Goal: Information Seeking & Learning: Learn about a topic

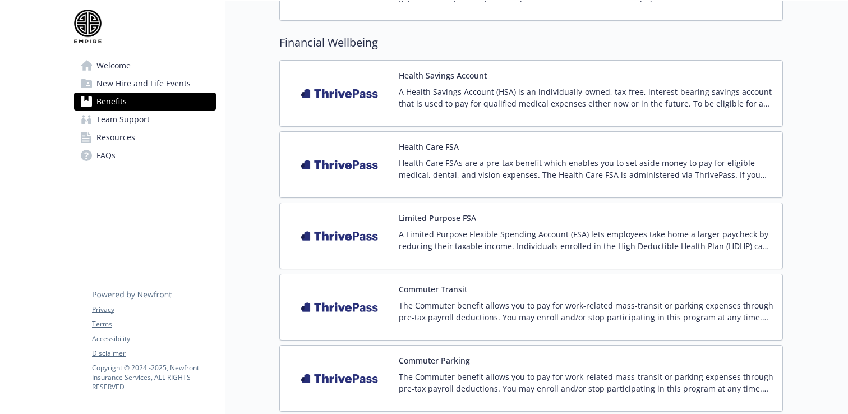
scroll to position [1618, 0]
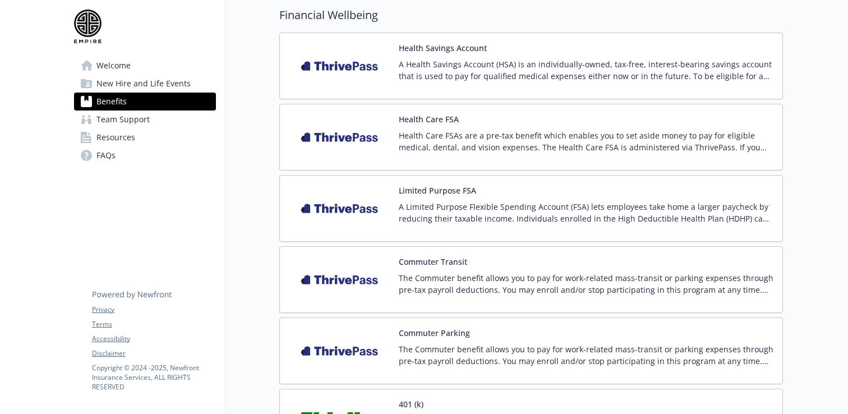
click at [490, 270] on div "Commuter Transit The Commuter benefit allows you to pay for work-related mass-t…" at bounding box center [586, 280] width 375 height 48
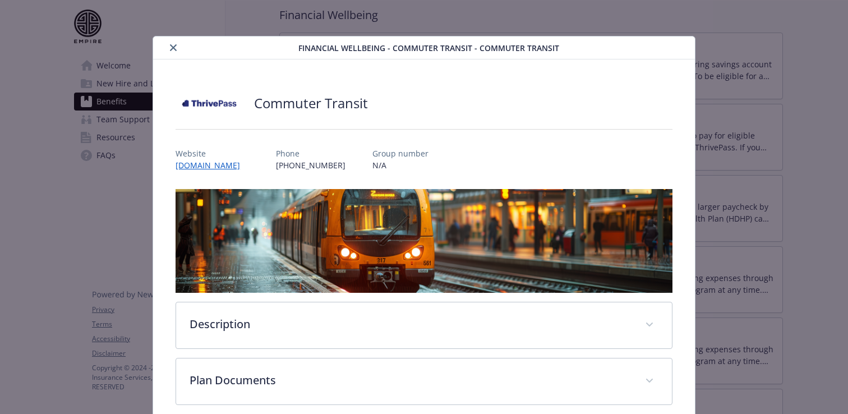
scroll to position [54, 0]
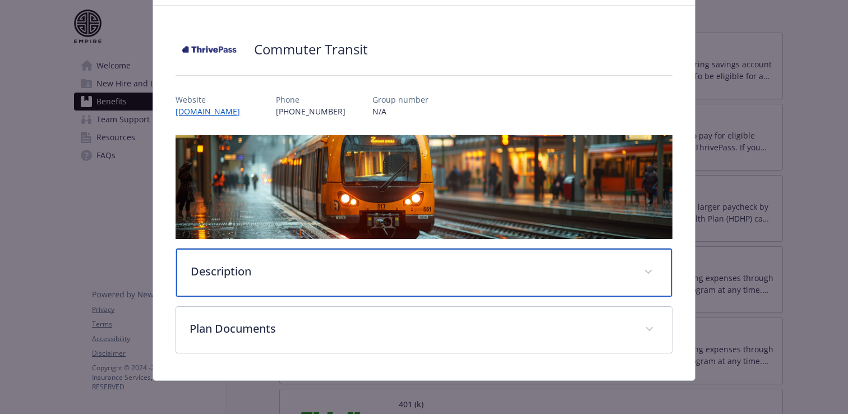
click at [313, 283] on div "Description" at bounding box center [424, 272] width 496 height 48
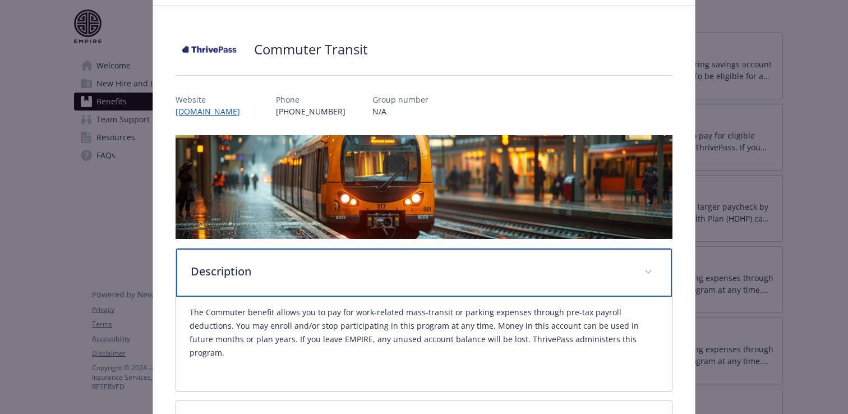
scroll to position [137, 0]
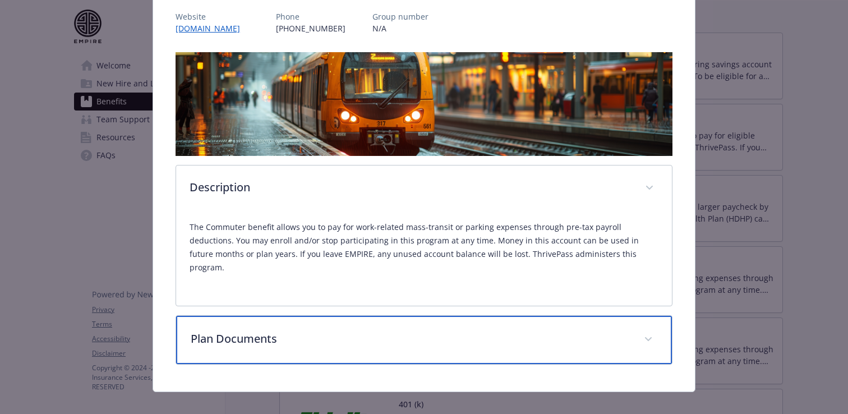
click at [293, 330] on p "Plan Documents" at bounding box center [411, 338] width 440 height 17
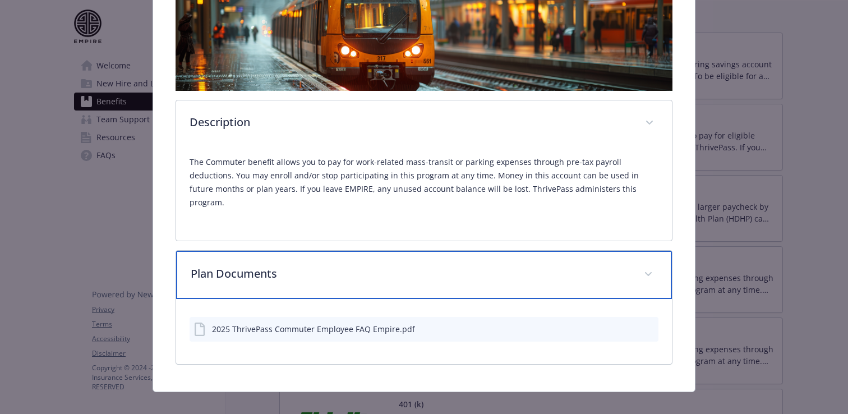
scroll to position [0, 0]
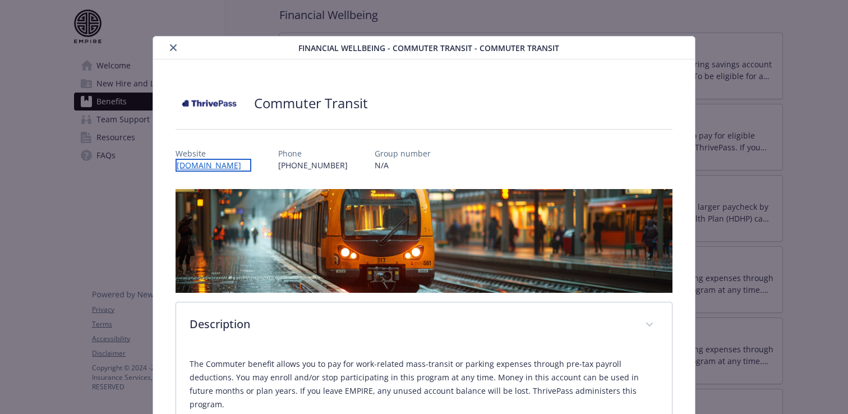
click at [210, 167] on link "[DOMAIN_NAME]" at bounding box center [214, 165] width 76 height 13
click at [175, 45] on icon "close" at bounding box center [173, 47] width 7 height 7
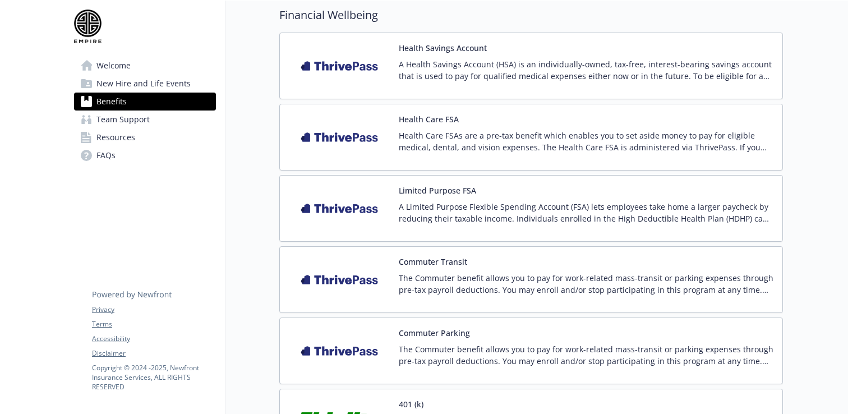
click at [132, 124] on span "Team Support" at bounding box center [122, 119] width 53 height 18
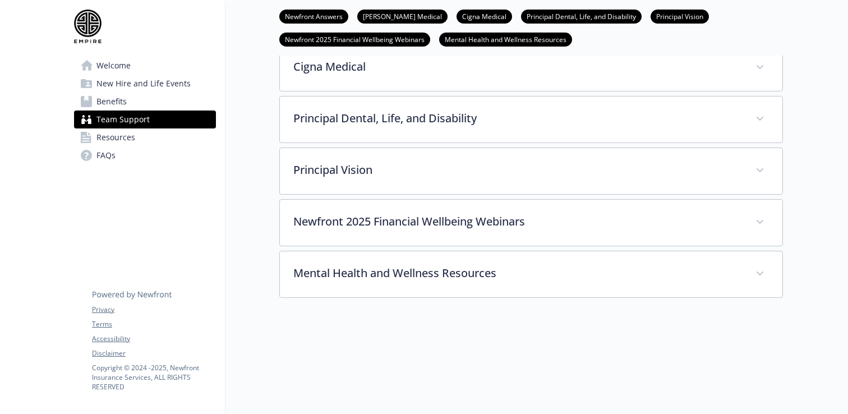
scroll to position [403, 0]
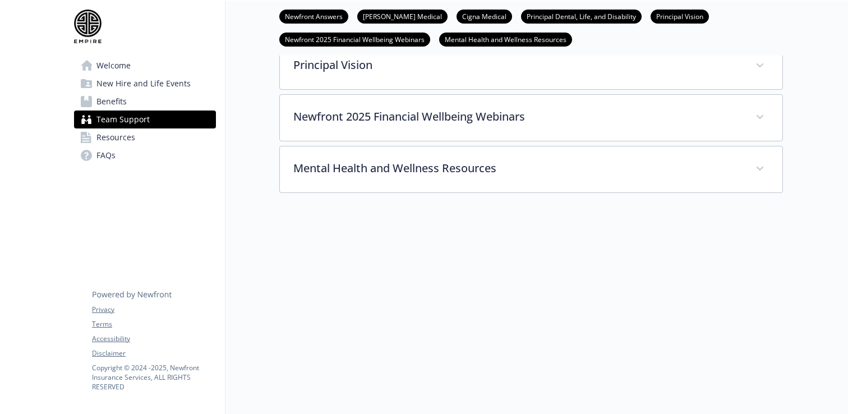
click at [111, 151] on span "FAQs" at bounding box center [105, 155] width 19 height 18
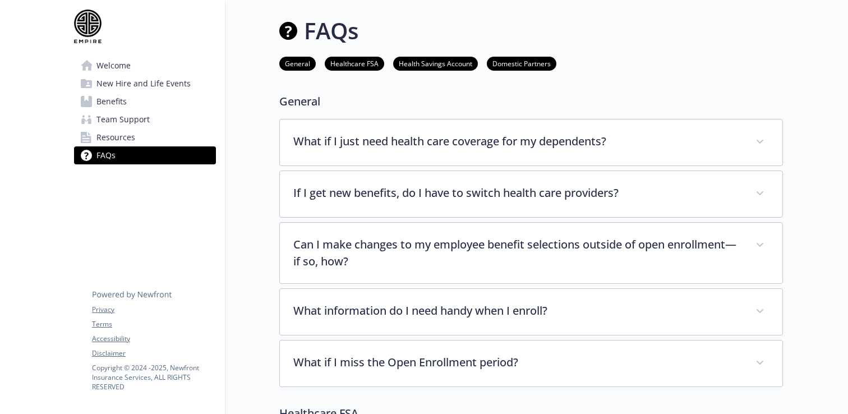
click at [110, 64] on span "Welcome" at bounding box center [113, 66] width 34 height 18
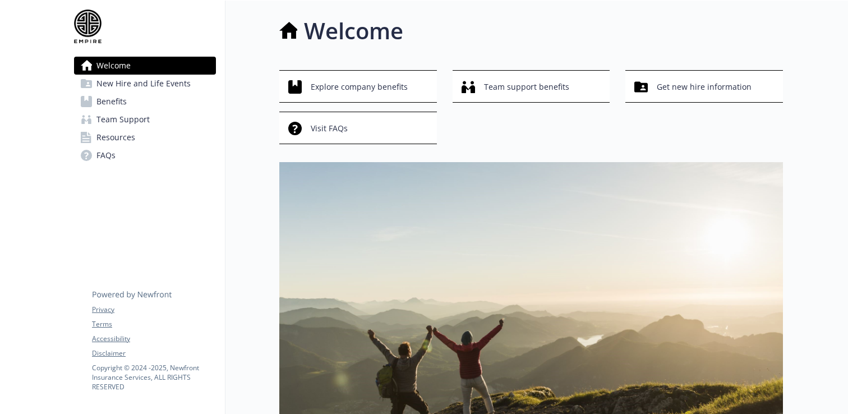
click at [114, 99] on span "Benefits" at bounding box center [111, 102] width 30 height 18
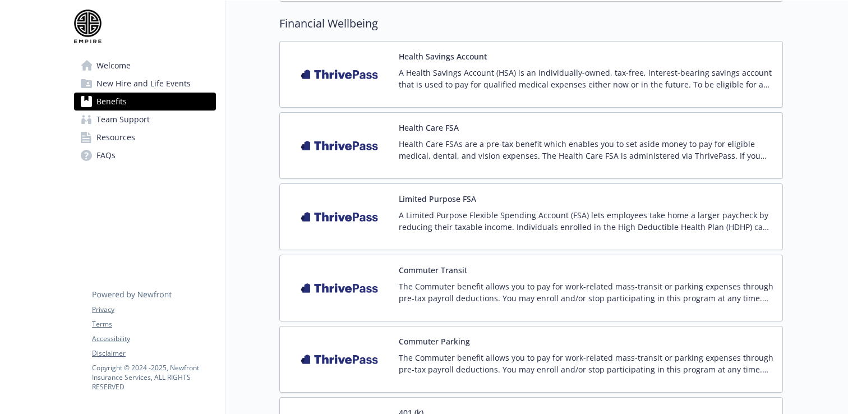
scroll to position [1727, 0]
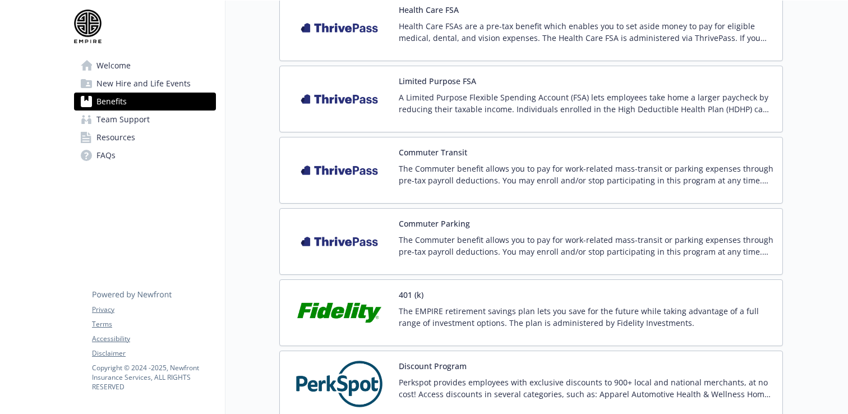
click at [420, 169] on p "The Commuter benefit allows you to pay for work-related mass-transit or parking…" at bounding box center [586, 175] width 375 height 24
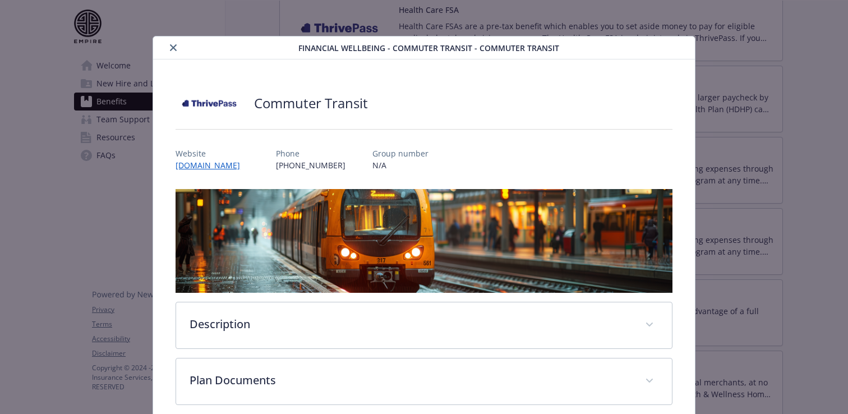
scroll to position [54, 0]
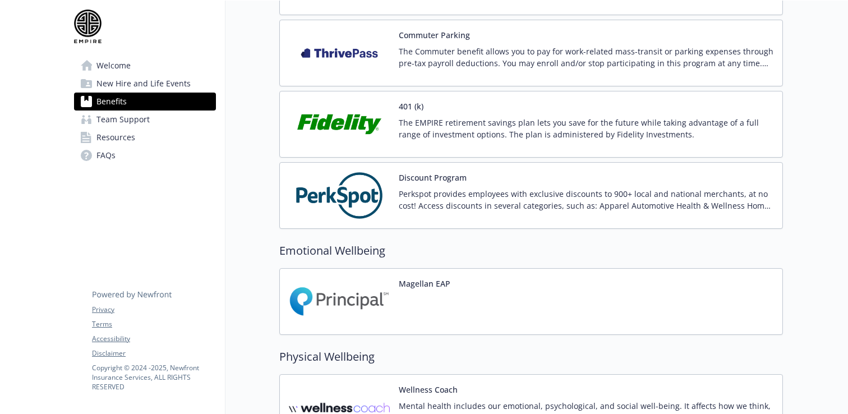
scroll to position [2023, 0]
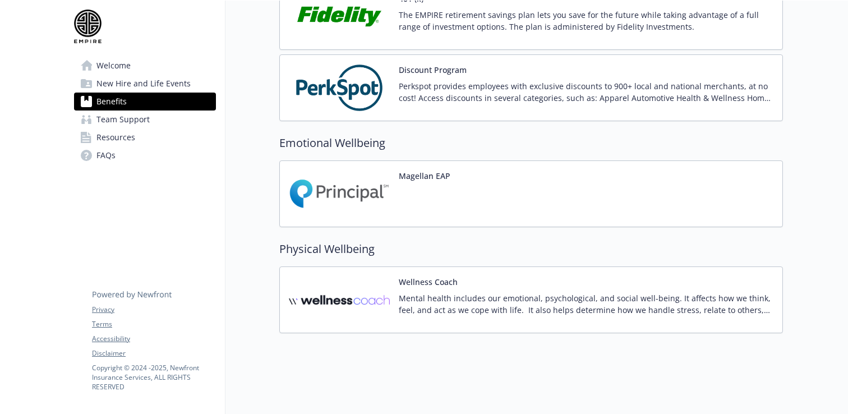
click at [122, 141] on span "Resources" at bounding box center [115, 137] width 39 height 18
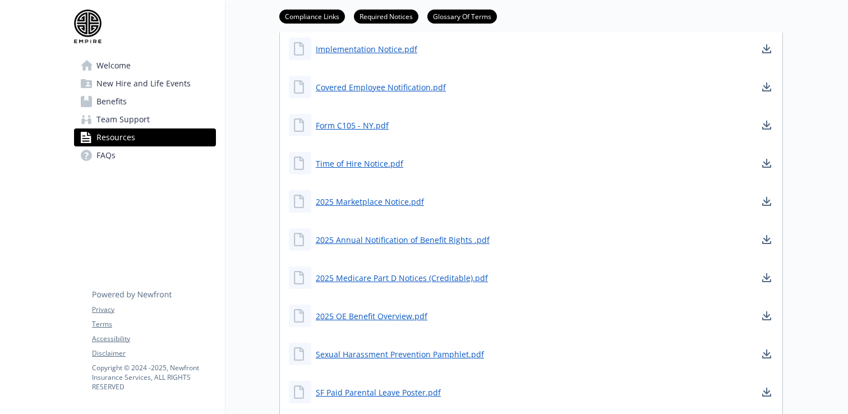
scroll to position [888, 0]
